Goal: Transaction & Acquisition: Book appointment/travel/reservation

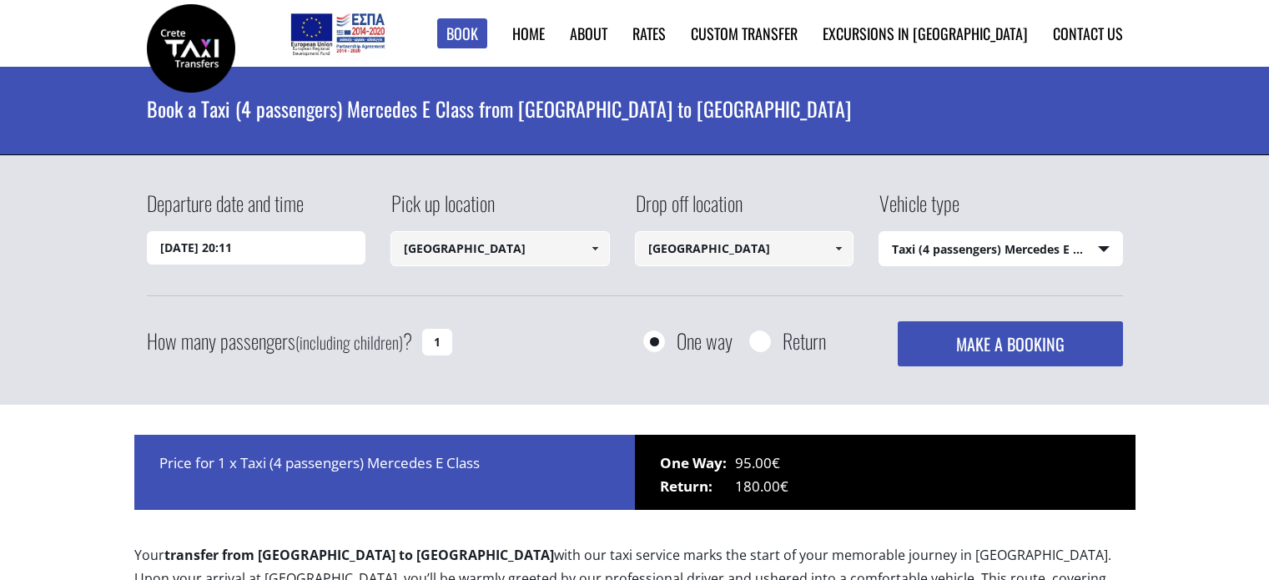
select select "540"
click at [284, 243] on input "08/09/2025 20:11" at bounding box center [256, 247] width 219 height 33
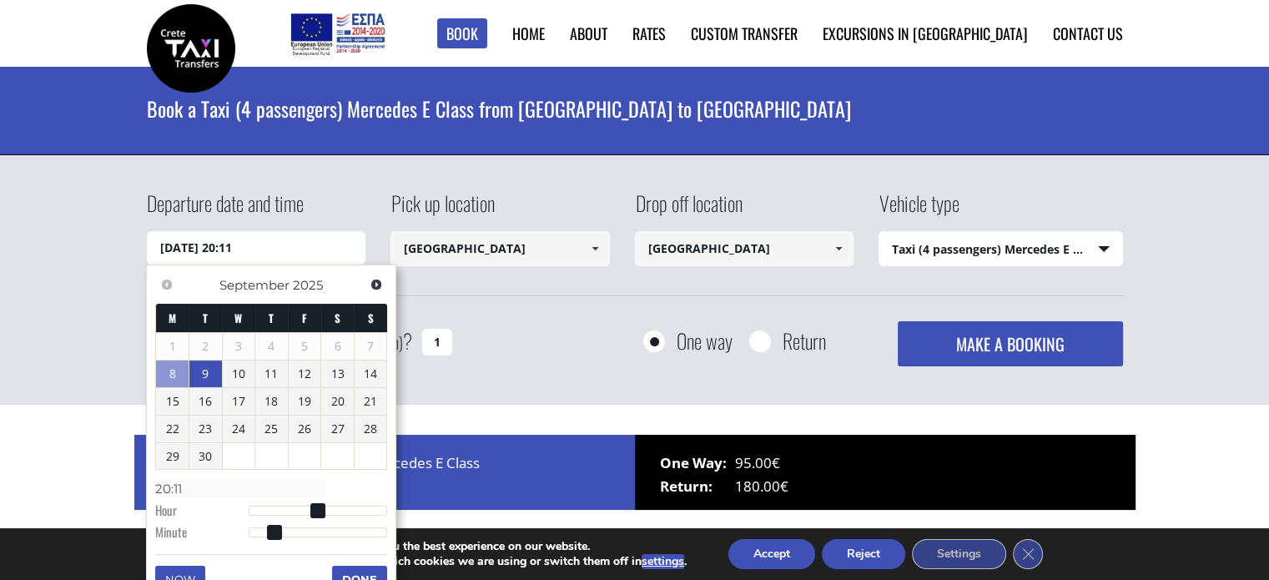
click at [210, 379] on link "9" at bounding box center [205, 373] width 33 height 27
type input "09/09/2025 00:00"
click at [798, 256] on input "Rethymnon city" at bounding box center [744, 248] width 219 height 35
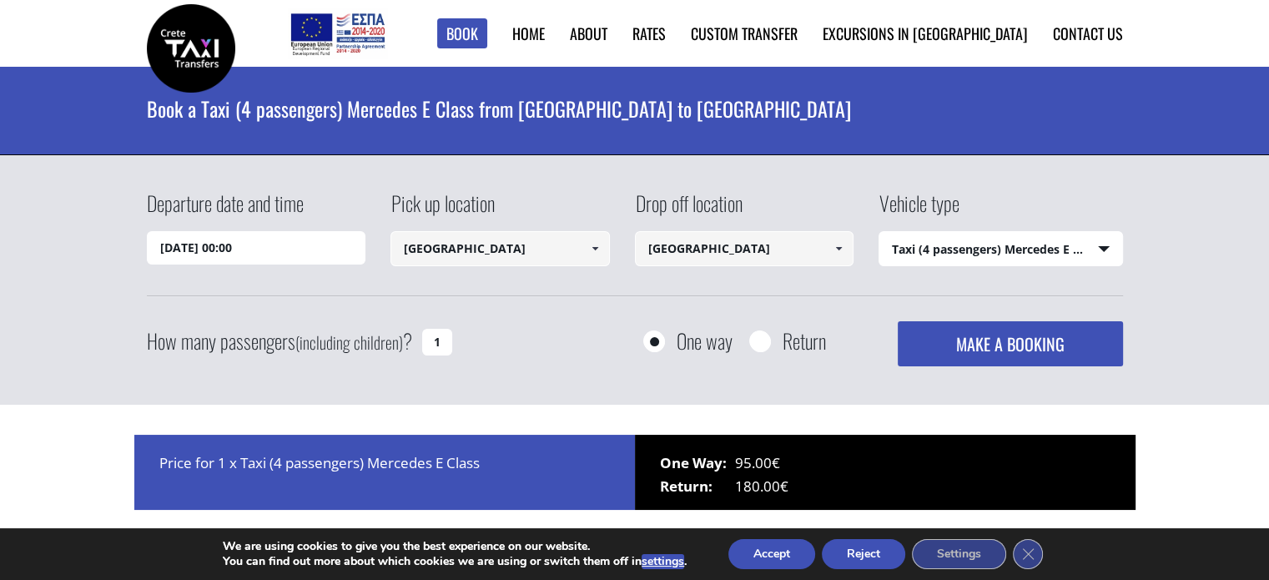
click at [841, 249] on span at bounding box center [838, 248] width 13 height 13
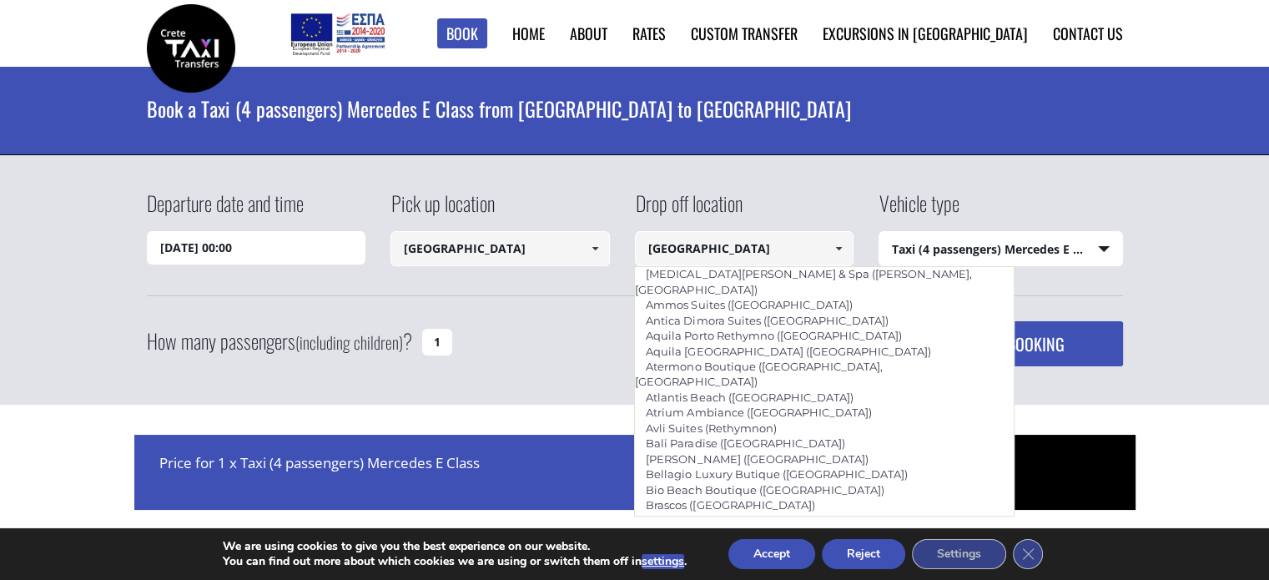
scroll to position [2878, 0]
type input "Grecotel [GEOGRAPHIC_DATA] ([GEOGRAPHIC_DATA])"
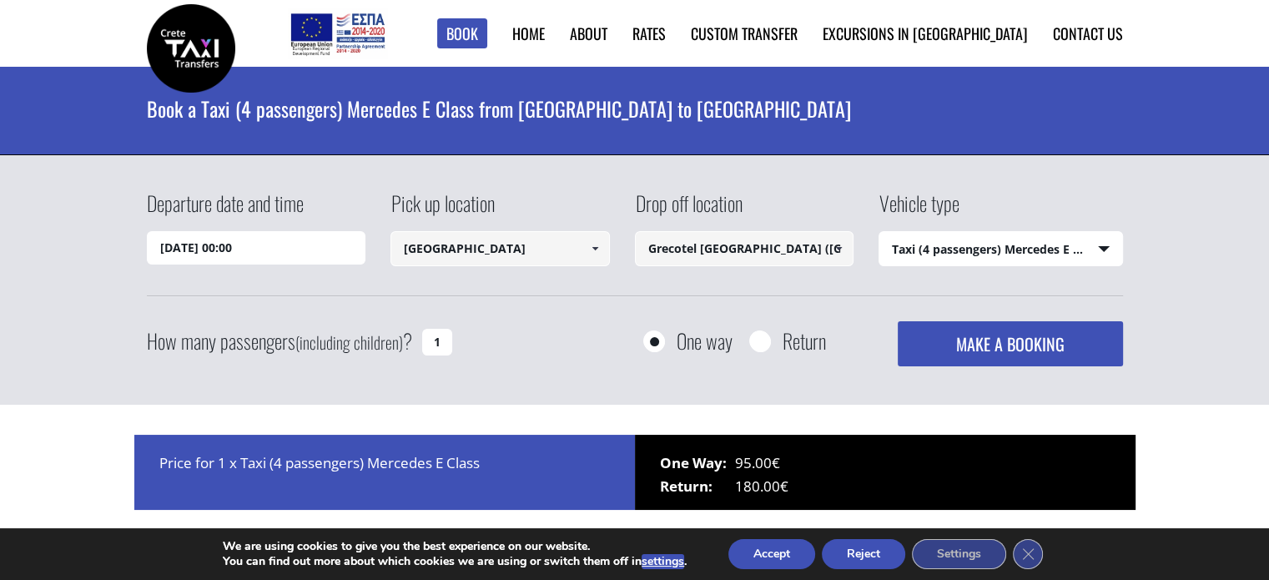
click at [1115, 244] on select "Select vehicle type Taxi (4 passengers) Mercedes E Class Mini Van (7 passengers…" at bounding box center [1000, 249] width 243 height 35
click at [879, 232] on select "Select vehicle type Taxi (4 passengers) Mercedes E Class Mini Van (7 passengers…" at bounding box center [1000, 249] width 243 height 35
click at [984, 346] on button "MAKE A BOOKING" at bounding box center [1010, 343] width 224 height 45
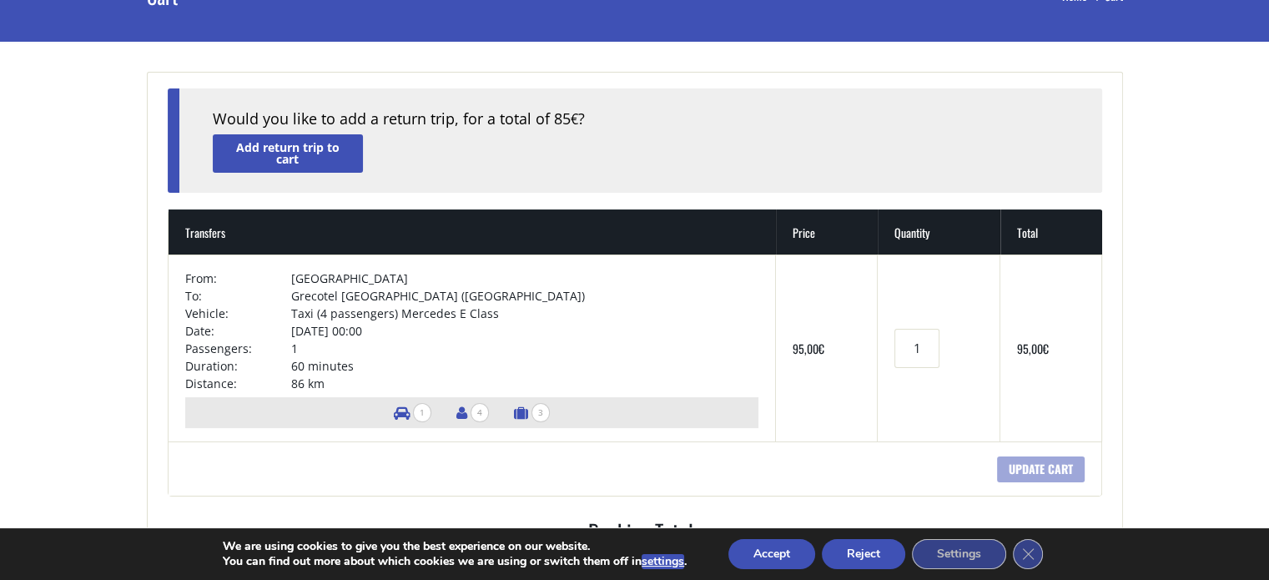
scroll to position [133, 0]
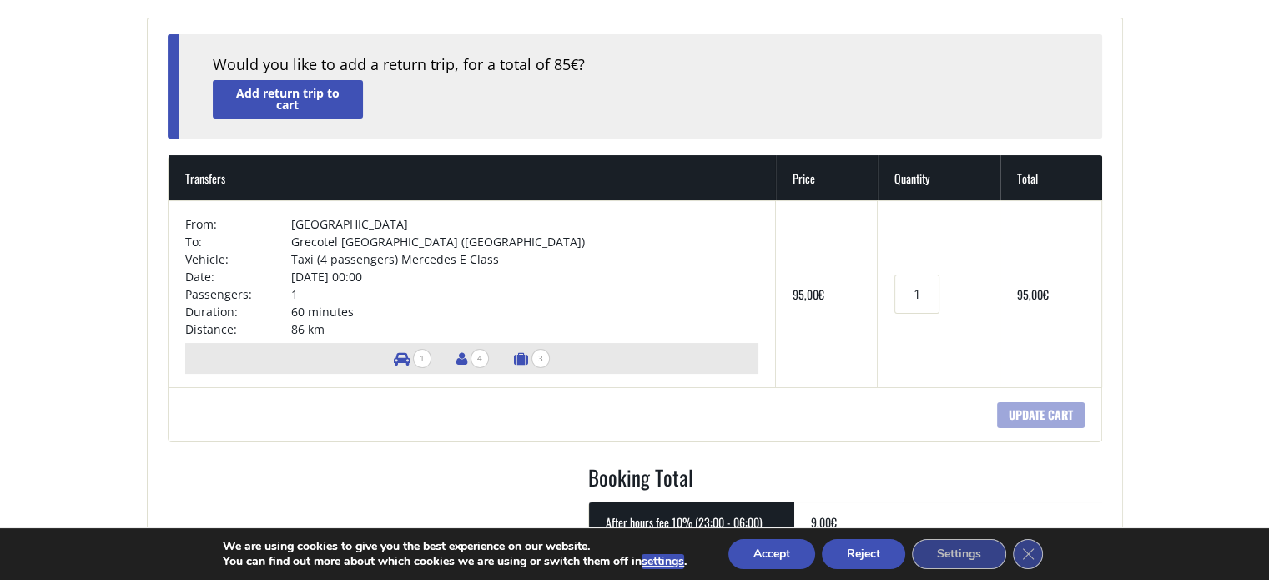
click at [779, 554] on button "Accept" at bounding box center [771, 554] width 87 height 30
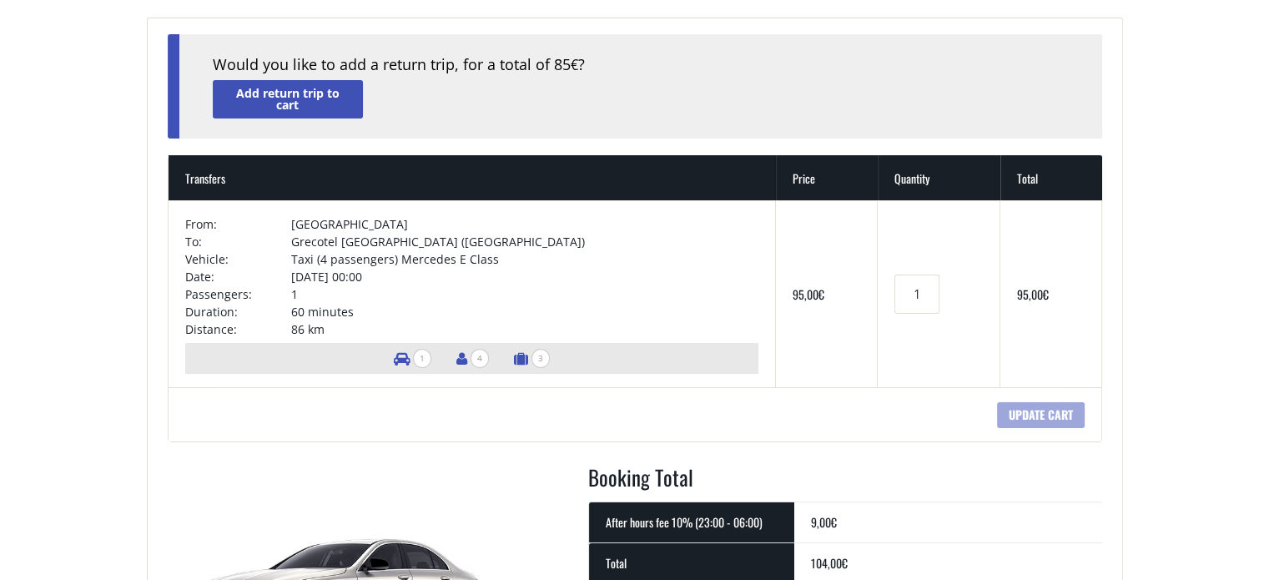
click at [1208, 300] on main "Cart Home Cart + Would you like to add a return trip, for a total of 85 € ? Add…" at bounding box center [634, 590] width 1269 height 1381
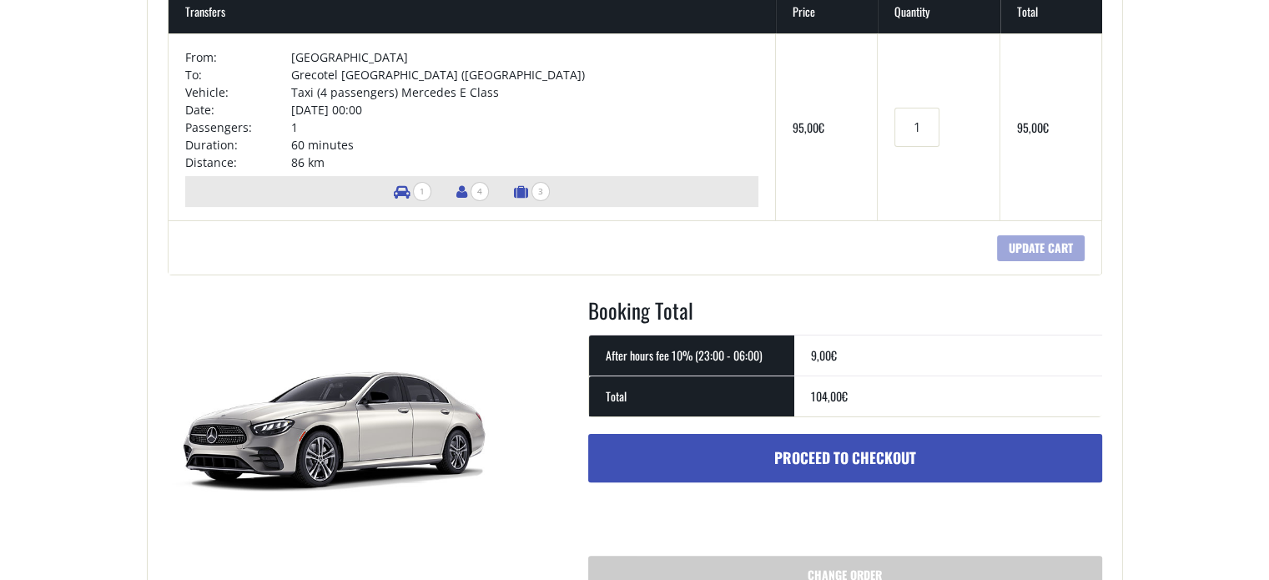
scroll to position [0, 0]
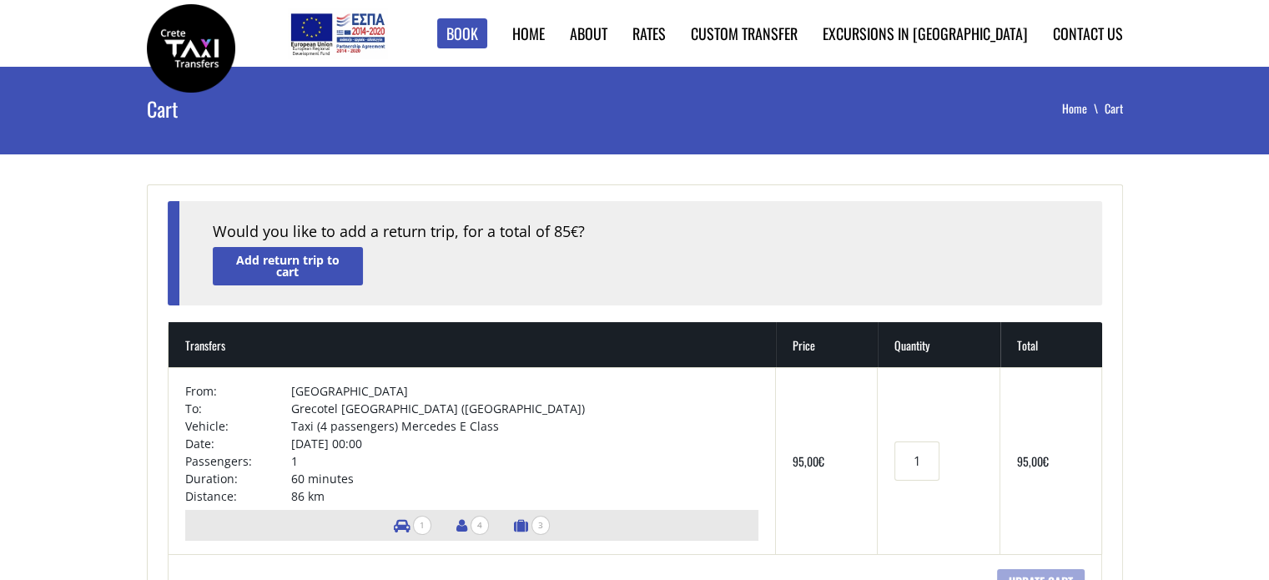
click at [320, 281] on link "Add return trip to cart" at bounding box center [288, 266] width 150 height 38
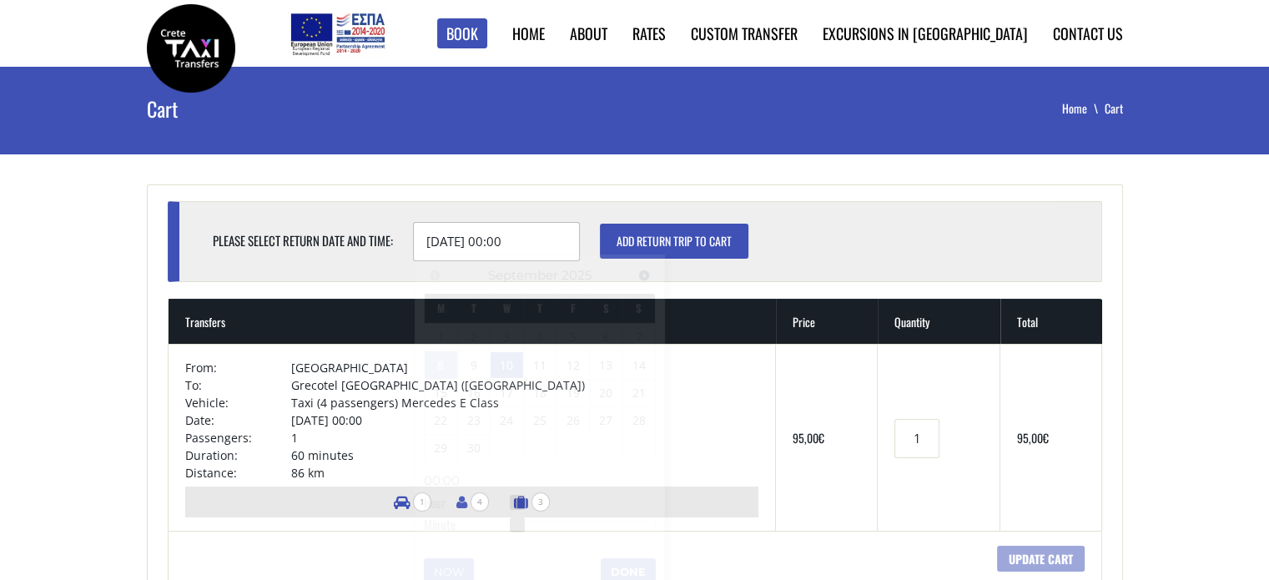
click at [474, 234] on input "10/09/2025 00:00" at bounding box center [496, 241] width 167 height 39
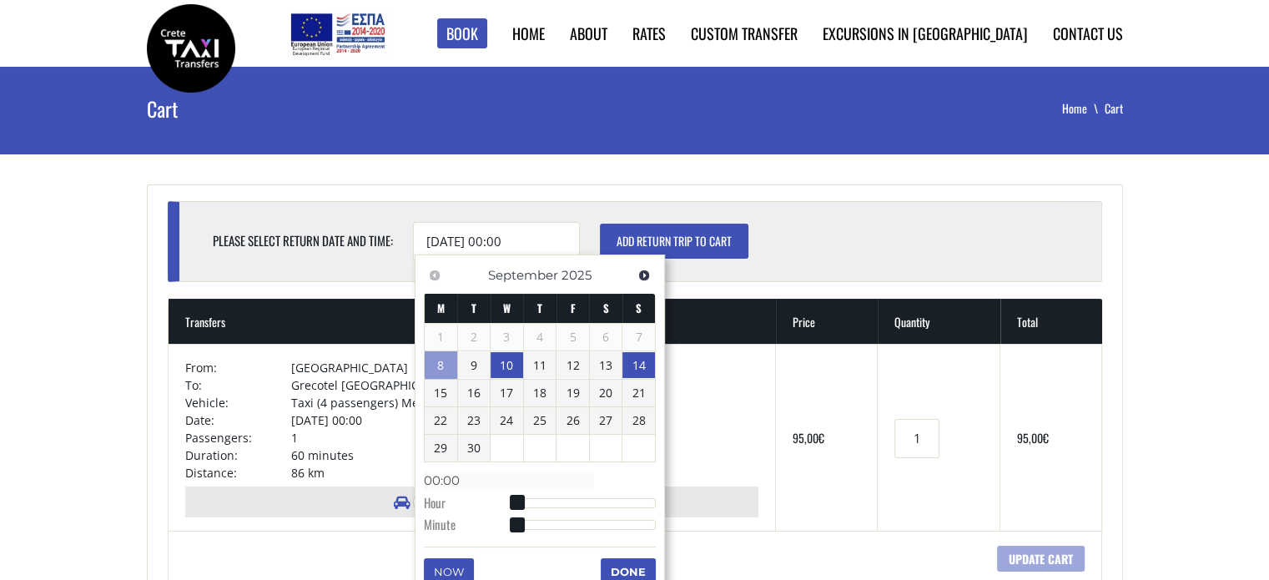
click at [647, 366] on link "14" at bounding box center [638, 365] width 33 height 27
type input "14/09/2025 01:00"
type input "01:00"
type input "14/09/2025 02:00"
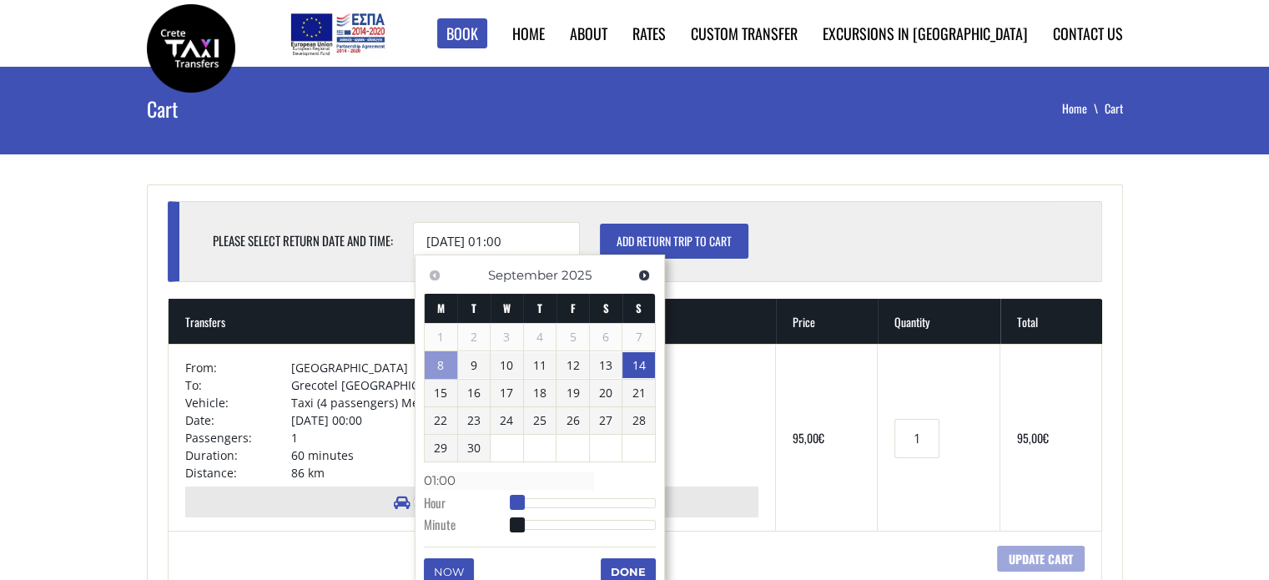
type input "02:00"
type input "14/09/2025 03:00"
type input "03:00"
type input "14/09/2025 04:00"
type input "04:00"
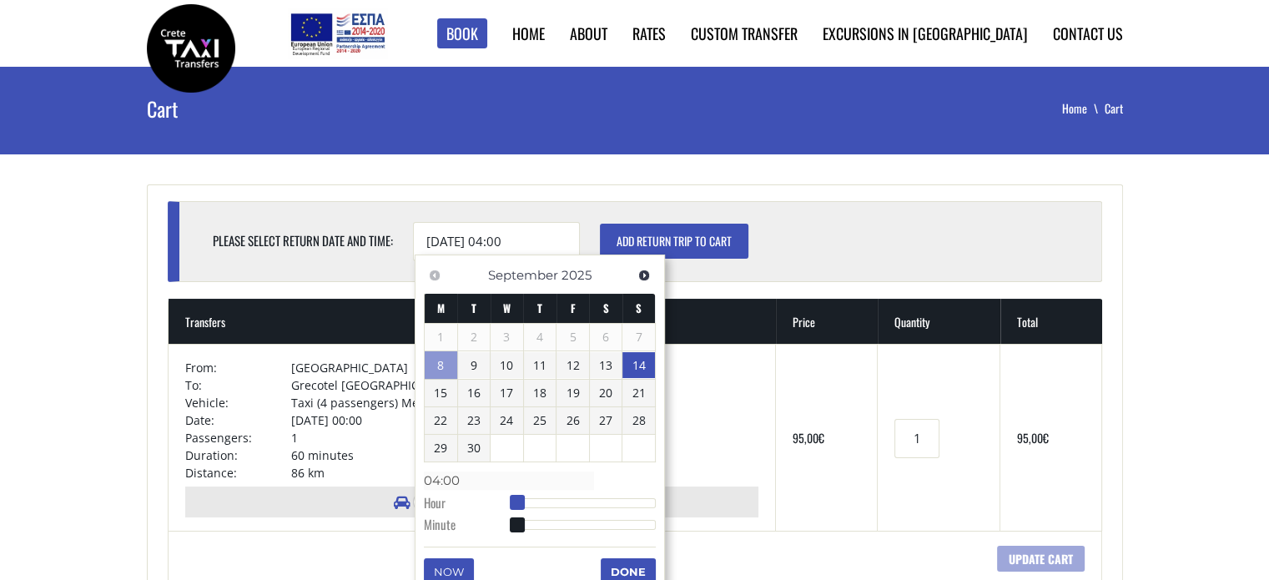
type input "14/09/2025 05:00"
type input "05:00"
type input "14/09/2025 06:00"
type input "06:00"
type input "14/09/2025 07:00"
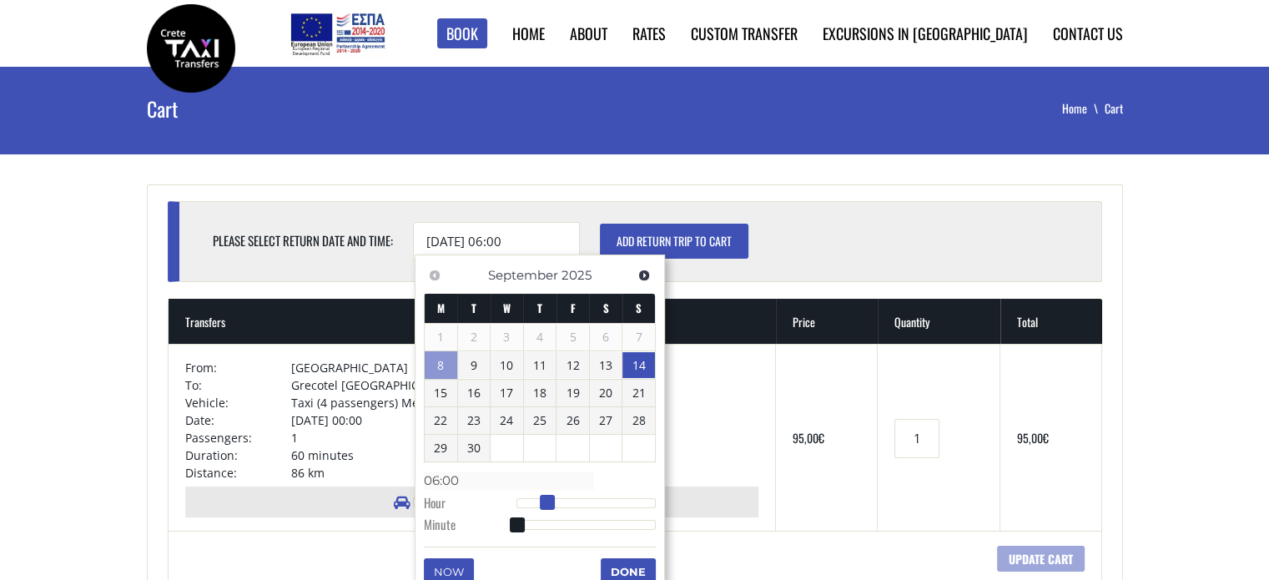
type input "07:00"
type input "14/09/2025 08:00"
type input "08:00"
type input "14/09/2025 09:00"
type input "09:00"
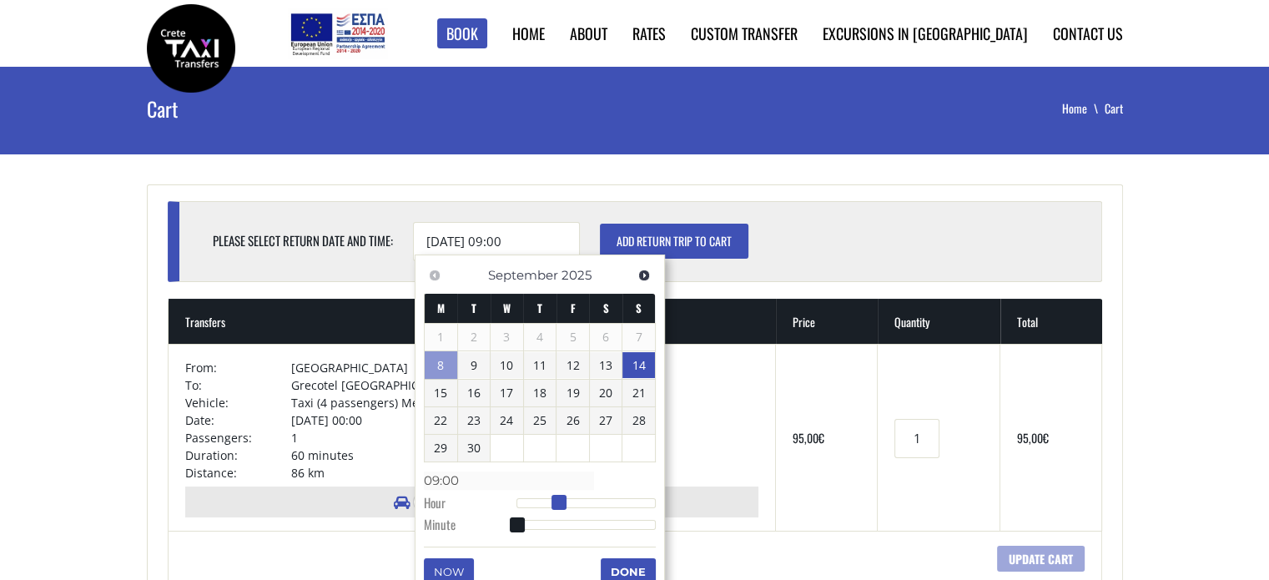
type input "14/09/2025 10:00"
type input "10:00"
type input "14/09/2025 11:00"
type input "11:00"
type input "14/09/2025 12:00"
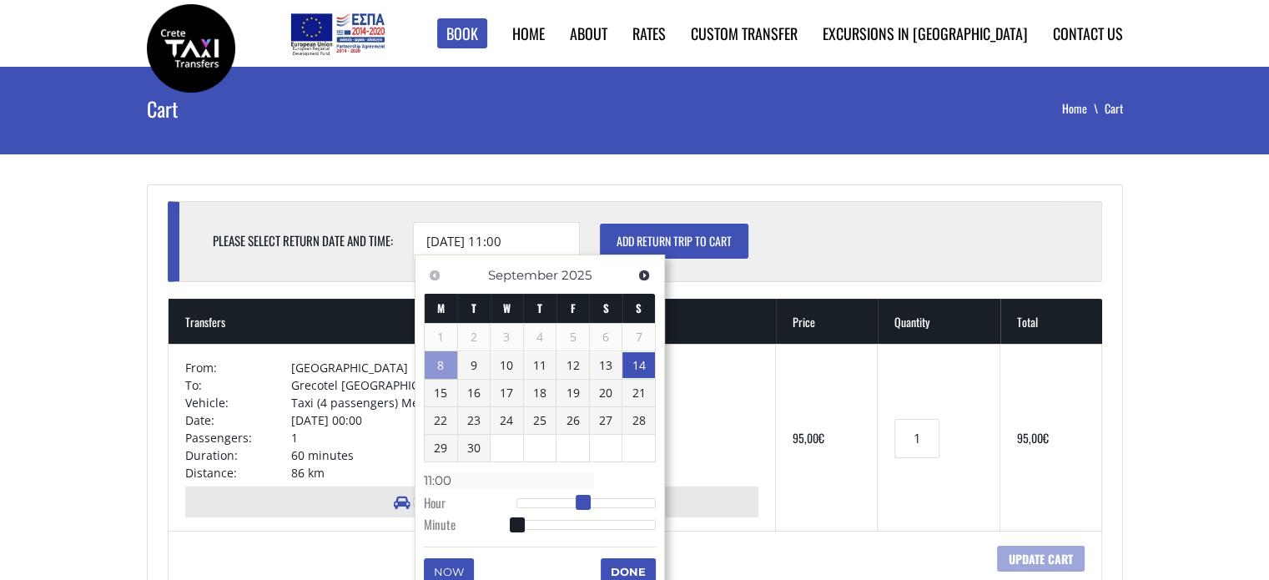
type input "12:00"
type input "14/09/2025 13:00"
type input "13:00"
type input "14/09/2025 14:00"
type input "14:00"
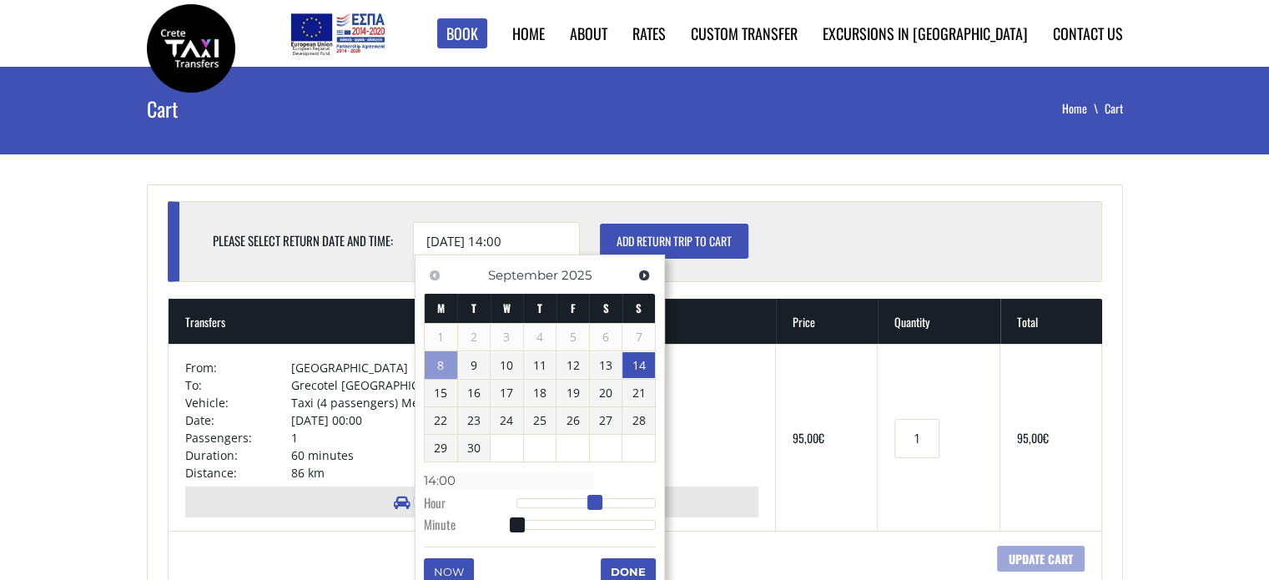
type input "14/09/2025 15:00"
type input "15:00"
type input "14/09/2025 16:00"
type input "16:00"
drag, startPoint x: 522, startPoint y: 505, endPoint x: 616, endPoint y: 506, distance: 94.3
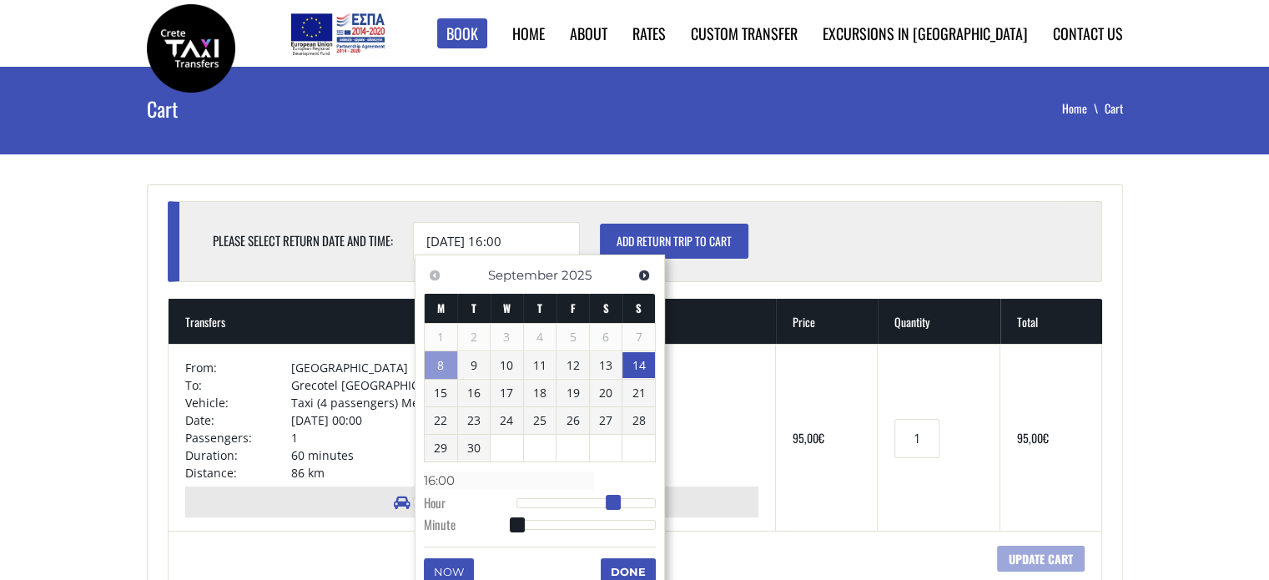
click at [616, 506] on span at bounding box center [613, 502] width 15 height 15
type input "14/09/2025 15:00"
type input "15:00"
type input "14/09/2025 14:00"
type input "14:00"
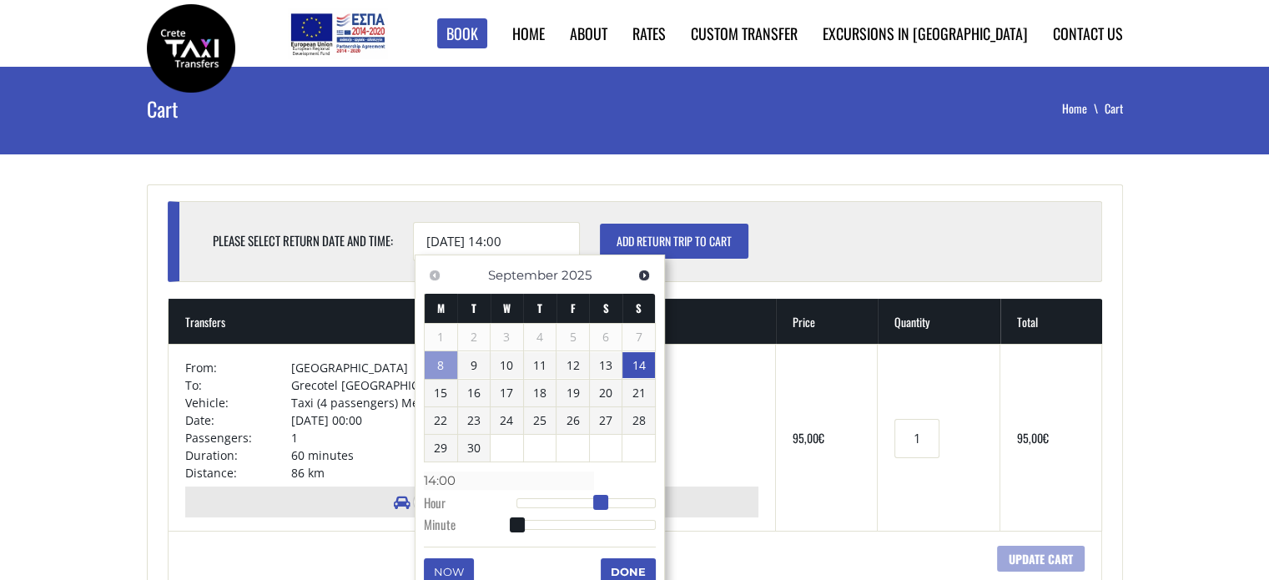
drag, startPoint x: 607, startPoint y: 500, endPoint x: 596, endPoint y: 500, distance: 10.8
click at [596, 500] on span at bounding box center [600, 502] width 15 height 15
click at [637, 569] on button "Done" at bounding box center [628, 571] width 55 height 27
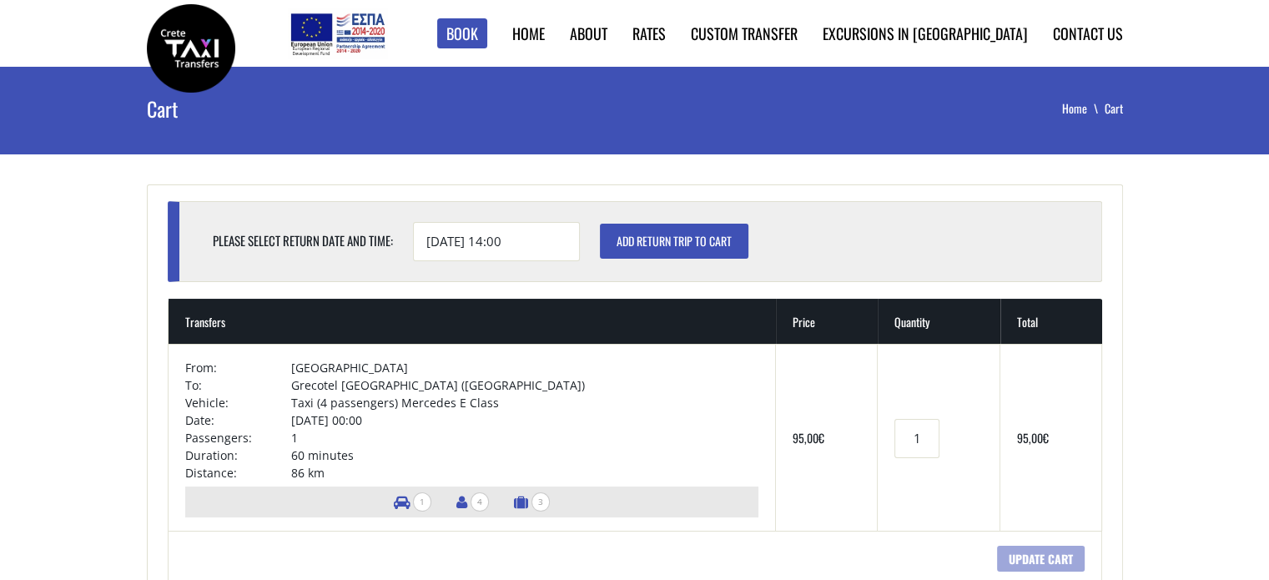
click at [707, 239] on input "Add return trip to cart" at bounding box center [674, 241] width 148 height 35
